Goal: Task Accomplishment & Management: Manage account settings

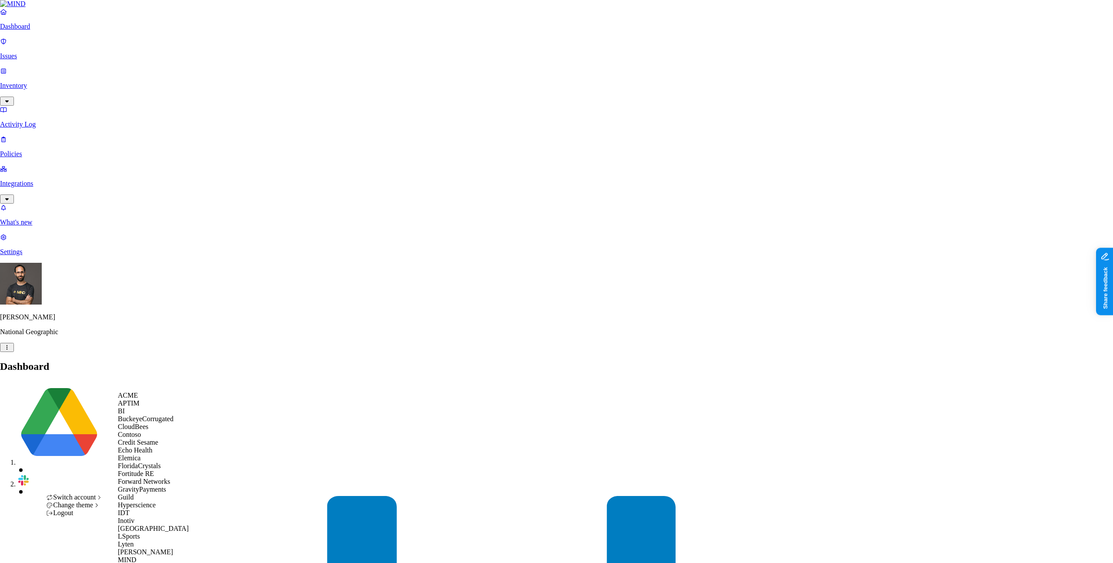
scroll to position [67, 0]
click at [155, 446] on div "Echo Health" at bounding box center [160, 450] width 84 height 8
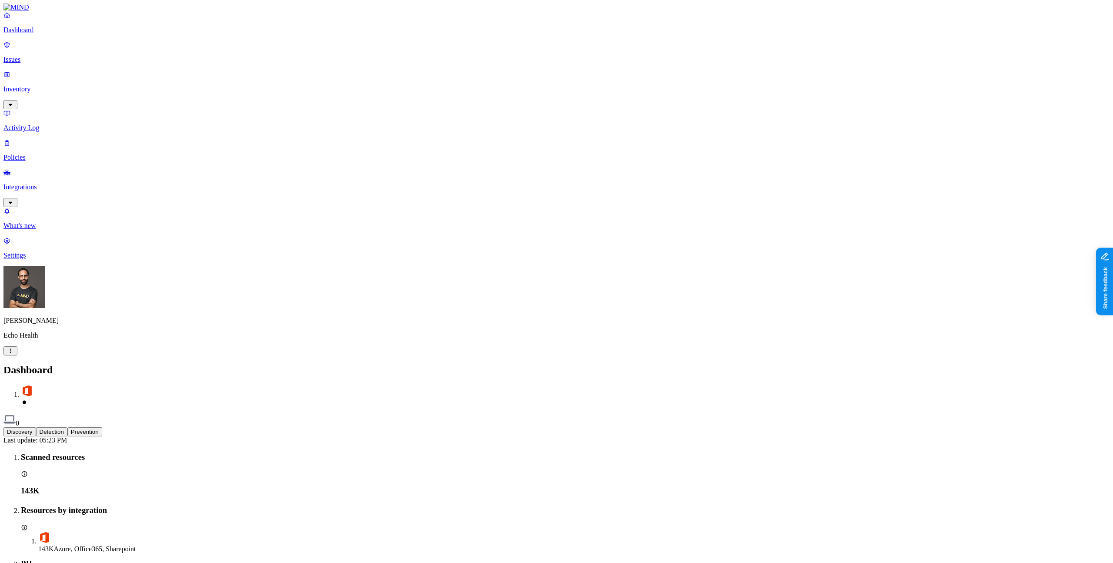
click at [44, 183] on p "Integrations" at bounding box center [556, 187] width 1106 height 8
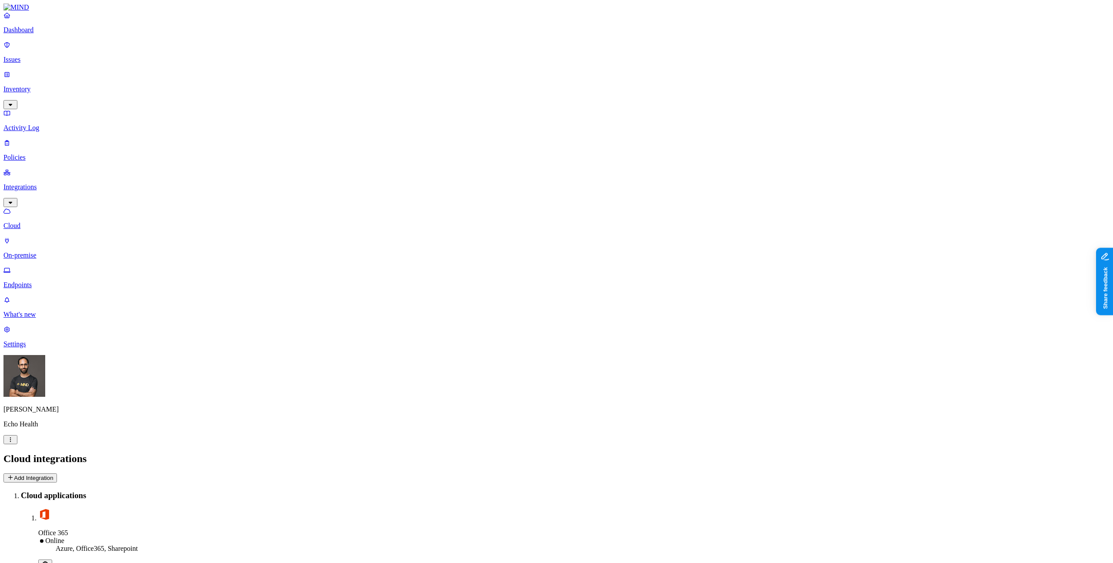
click at [1080, 453] on div "Cloud integrations Add Integration" at bounding box center [556, 468] width 1106 height 30
click at [57, 473] on button "Add Integration" at bounding box center [29, 477] width 53 height 9
click at [371, 453] on main "Cloud integrations Add Integration Cloud applications Office 365 Online Azure, …" at bounding box center [556, 511] width 1106 height 116
click at [891, 453] on main "Cloud integrations Add Integration Cloud applications Office 365 Online Azure, …" at bounding box center [556, 511] width 1106 height 116
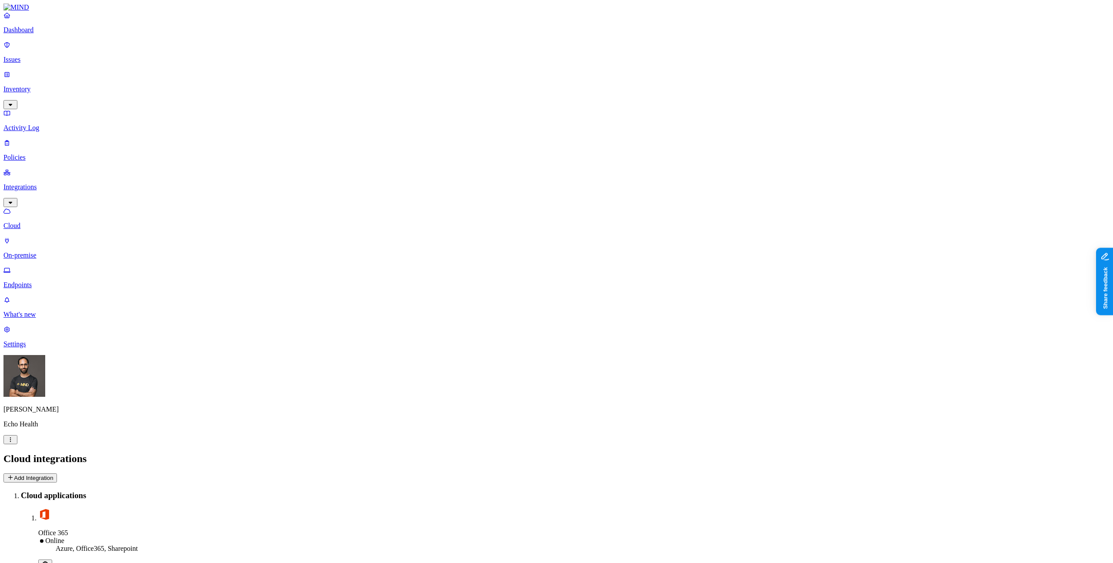
click at [80, 545] on html "Dashboard Issues Inventory Activity Log Policies Integrations Cloud On-premise …" at bounding box center [556, 287] width 1113 height 575
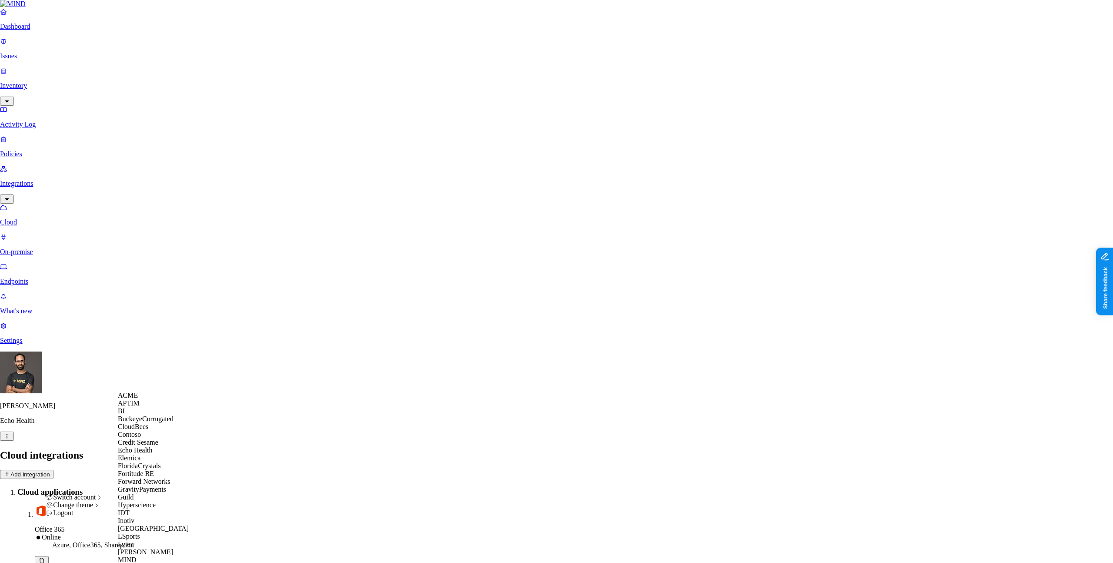
click at [162, 399] on div "ACME" at bounding box center [160, 395] width 84 height 8
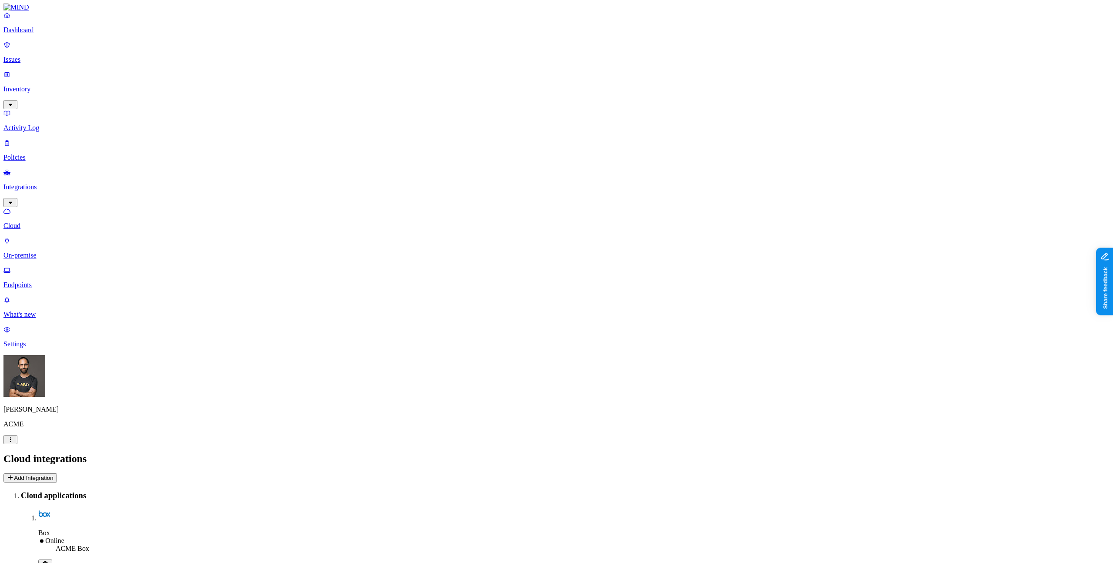
click at [57, 473] on button "Add Integration" at bounding box center [29, 477] width 53 height 9
click at [83, 444] on div "Ohad Abarbanel ACME" at bounding box center [556, 399] width 1106 height 89
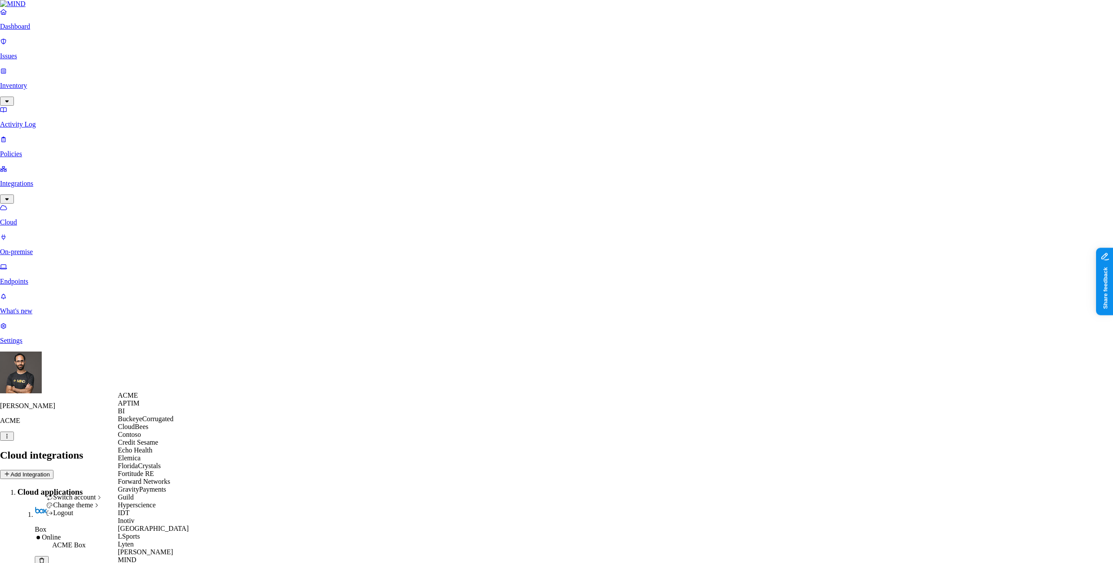
scroll to position [478, 0]
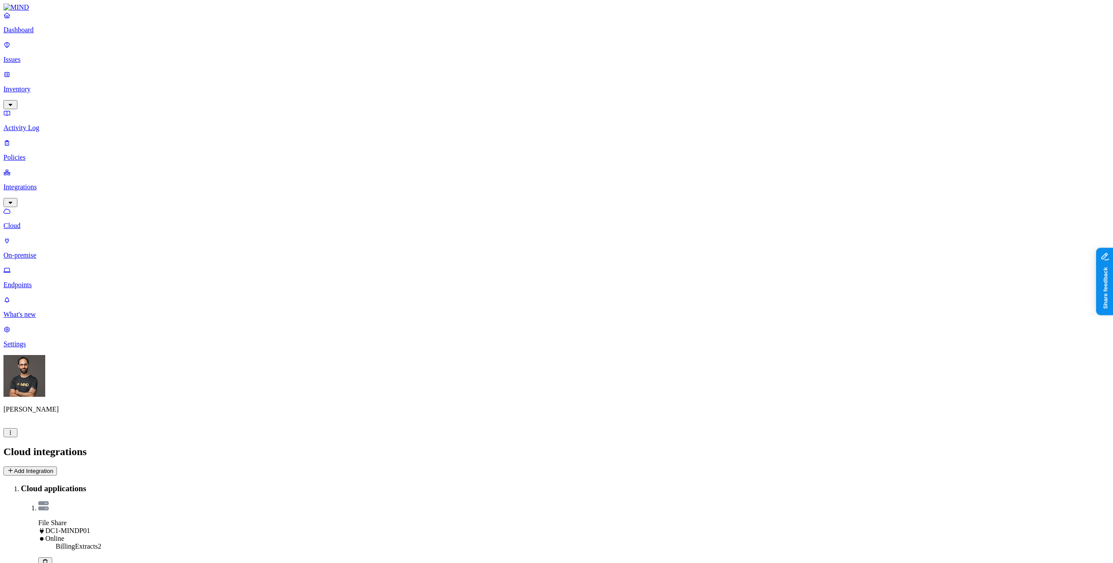
click at [57, 466] on button "Add Integration" at bounding box center [29, 470] width 53 height 9
click at [84, 545] on html "Dashboard Issues Inventory Activity Log Policies Integrations Cloud On-premise …" at bounding box center [556, 320] width 1113 height 641
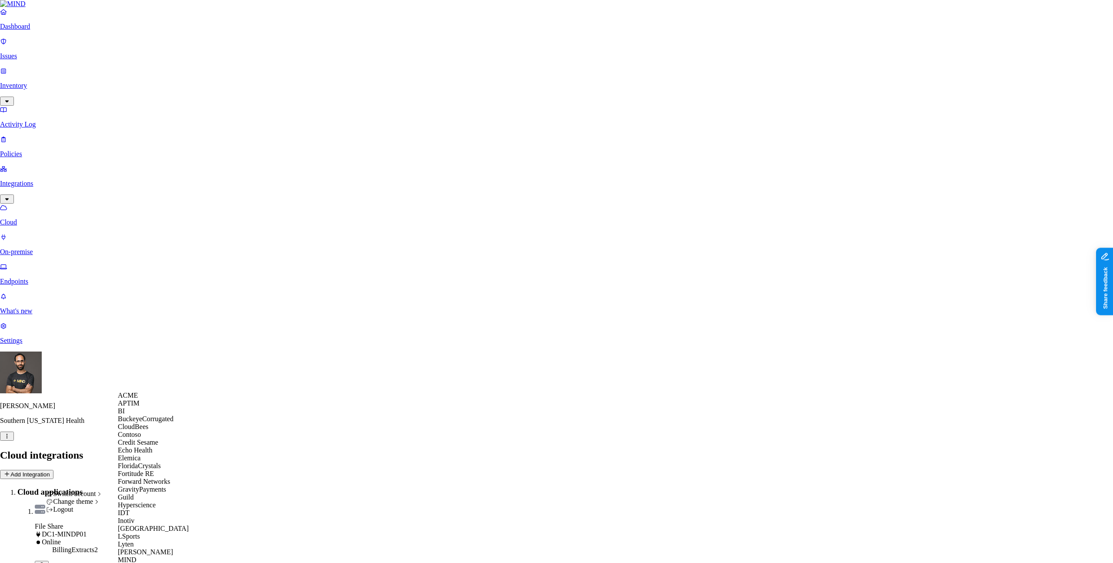
scroll to position [23, 0]
click at [147, 454] on span "Echo Health" at bounding box center [135, 449] width 35 height 7
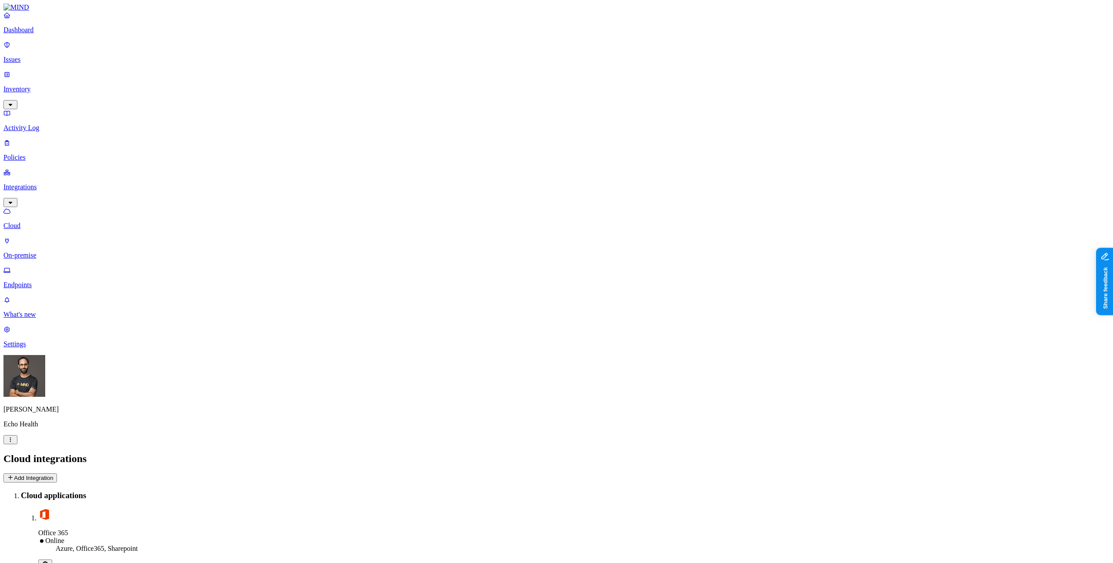
click at [57, 473] on button "Add Integration" at bounding box center [29, 477] width 53 height 9
click at [24, 34] on link "Dashboard" at bounding box center [556, 22] width 1106 height 23
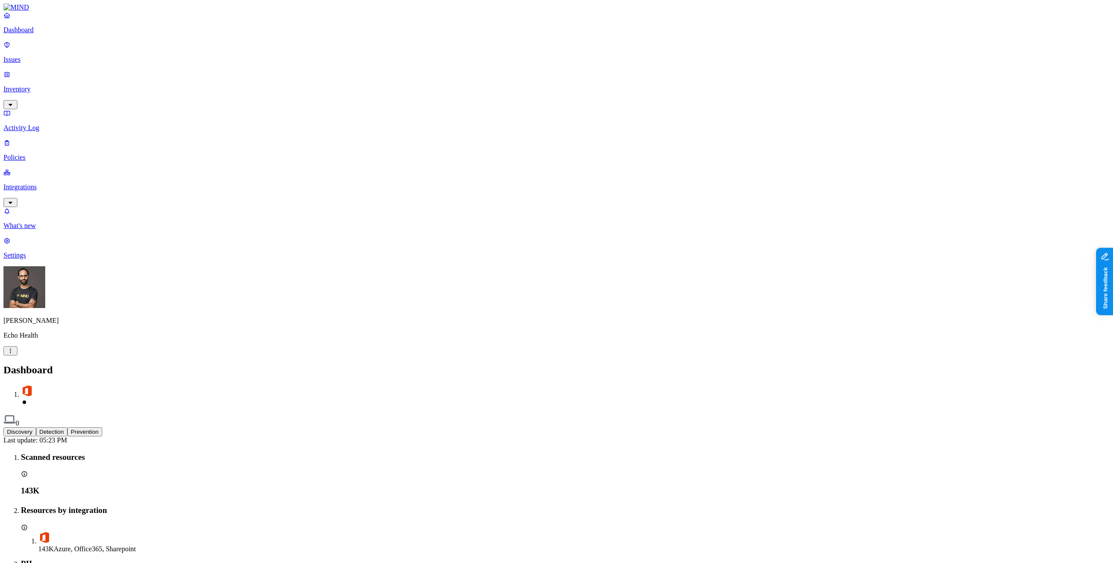
click at [77, 72] on link "Inventory" at bounding box center [556, 88] width 1106 height 37
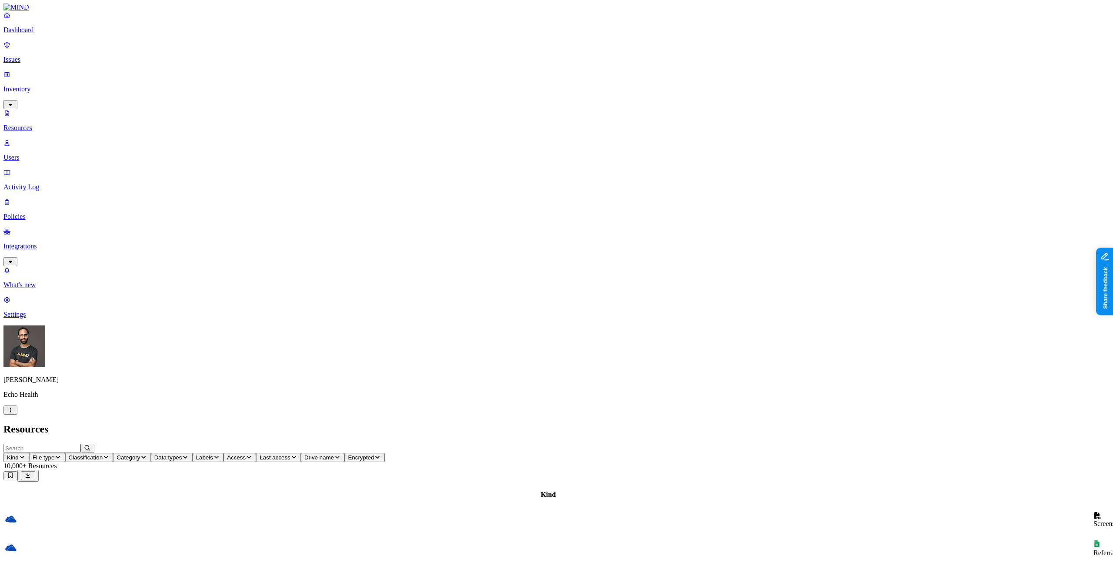
click at [69, 154] on p "Users" at bounding box center [556, 158] width 1106 height 8
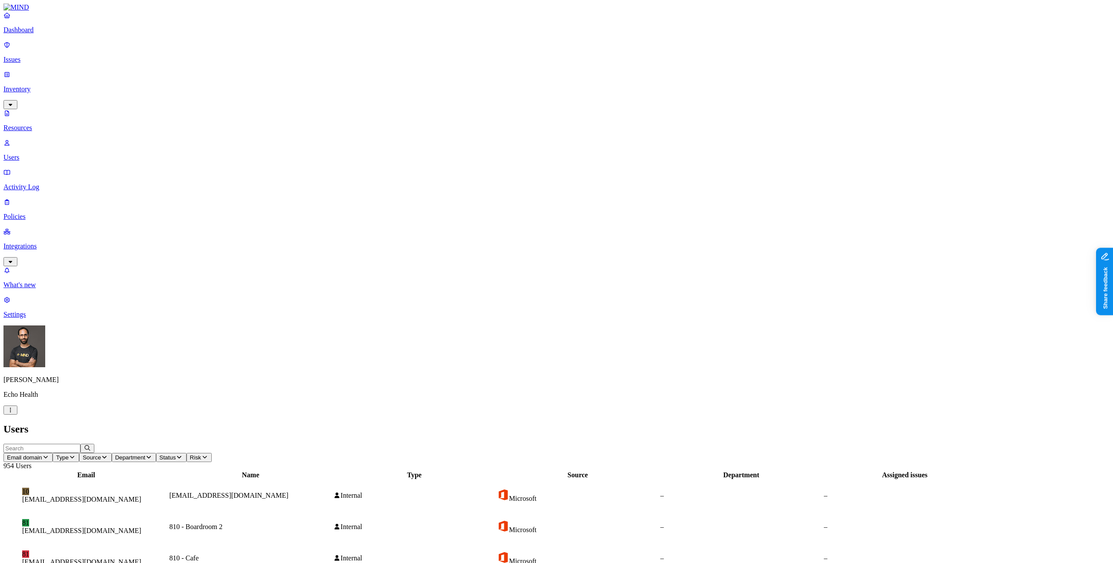
click at [66, 124] on p "Resources" at bounding box center [556, 128] width 1106 height 8
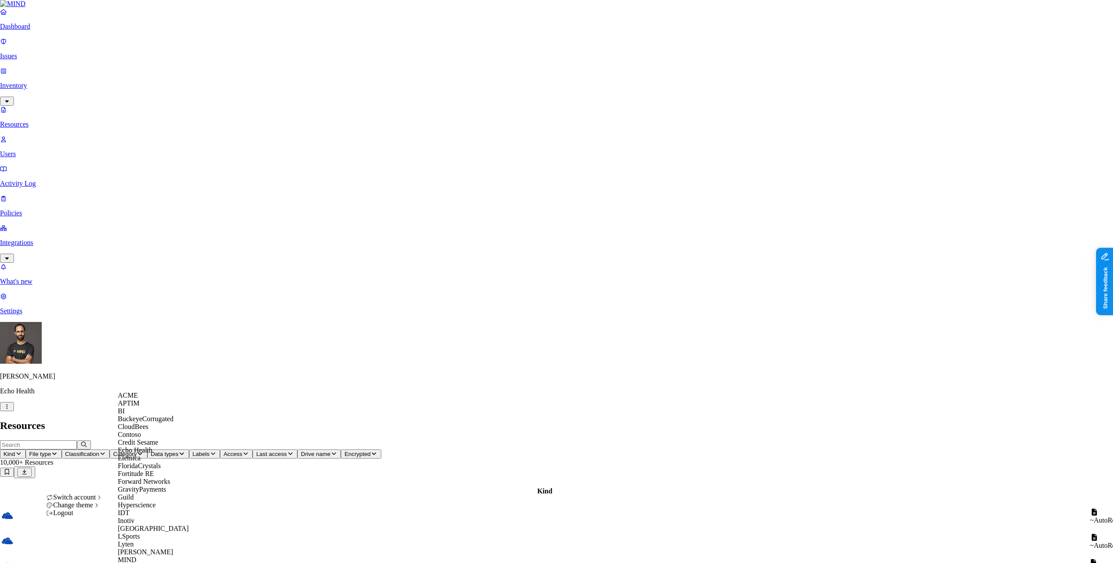
click at [134, 396] on div "ACME" at bounding box center [160, 395] width 84 height 8
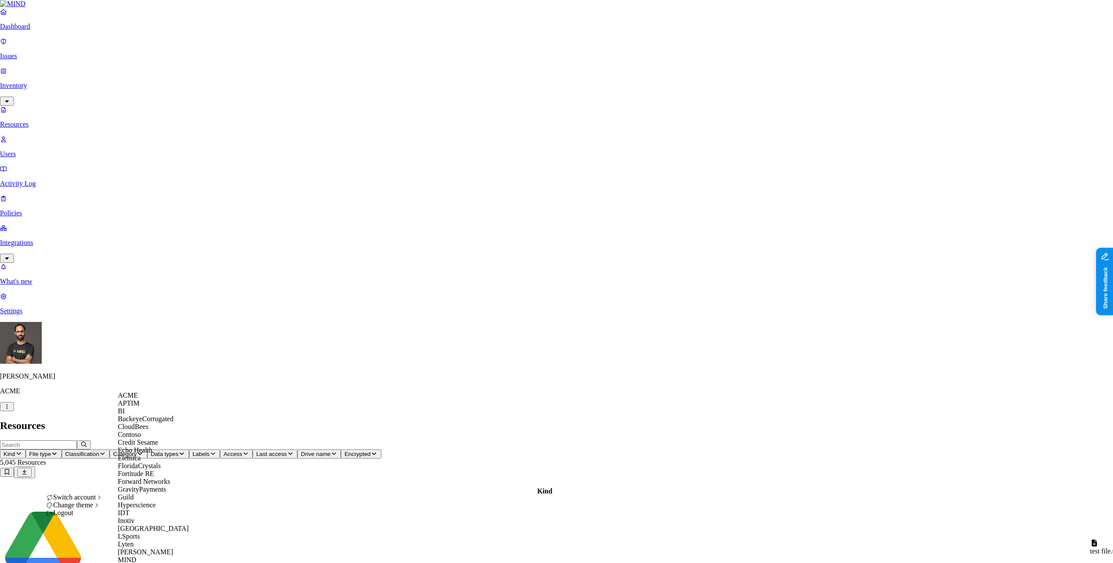
scroll to position [171, 0]
click at [103, 517] on div "Logout" at bounding box center [74, 513] width 57 height 8
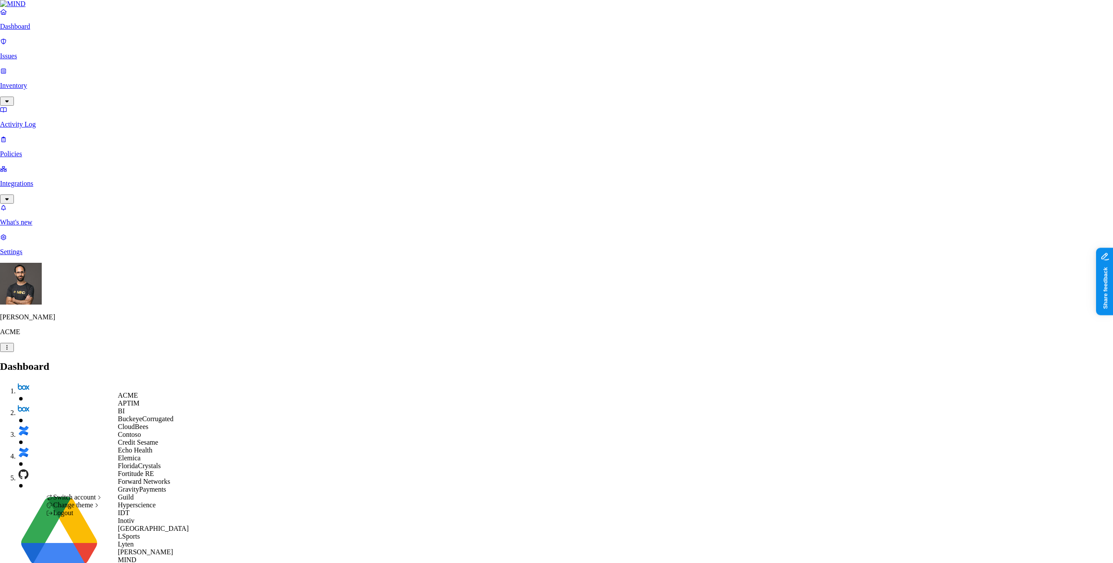
scroll to position [321, 0]
click at [137, 562] on span "MJMC" at bounding box center [128, 567] width 20 height 7
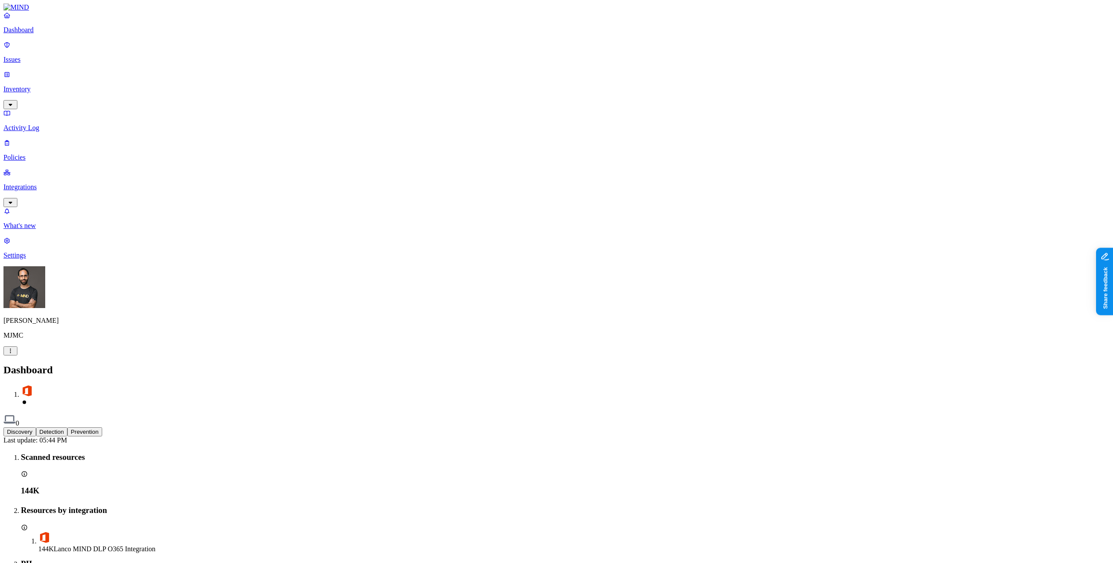
click at [44, 183] on p "Integrations" at bounding box center [556, 187] width 1106 height 8
